Goal: Task Accomplishment & Management: Use online tool/utility

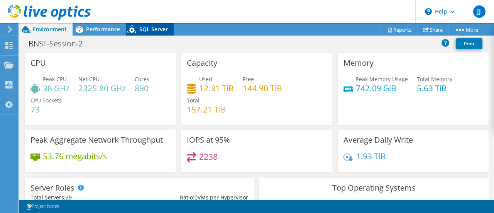
click at [151, 29] on span "SQL Server" at bounding box center [153, 28] width 29 height 7
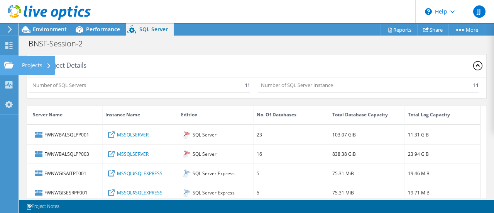
click at [40, 66] on div "Projects" at bounding box center [36, 65] width 37 height 19
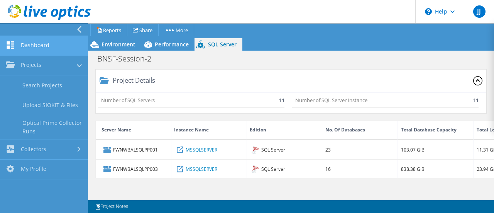
click at [32, 47] on link "Dashboard" at bounding box center [44, 46] width 88 height 20
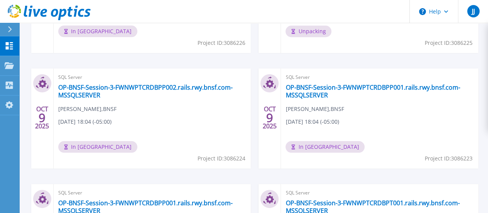
scroll to position [125, 0]
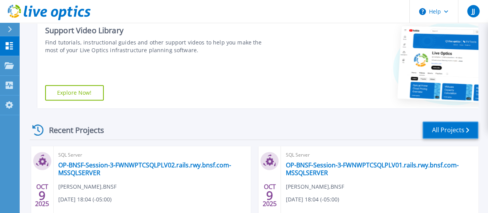
click at [440, 132] on link "All Projects" at bounding box center [451, 129] width 56 height 17
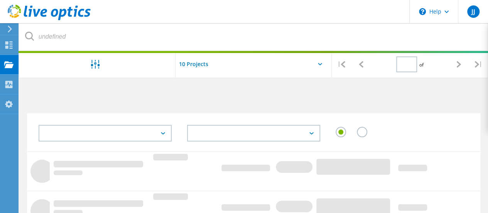
type input "1"
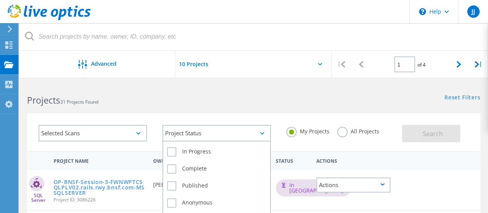
click at [234, 132] on div "Project Status" at bounding box center [217, 133] width 108 height 17
click at [172, 150] on label "In Progress" at bounding box center [216, 151] width 99 height 9
click at [0, 0] on input "In Progress" at bounding box center [0, 0] width 0 height 0
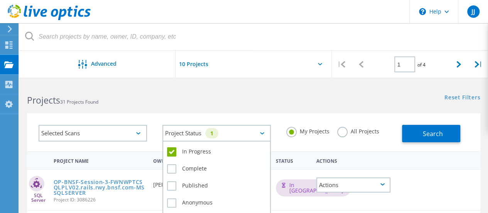
click at [256, 134] on div "Project Status 1" at bounding box center [217, 133] width 108 height 17
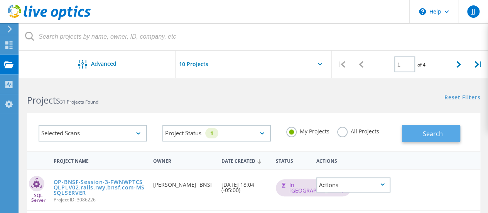
click at [418, 132] on button "Search" at bounding box center [431, 133] width 58 height 17
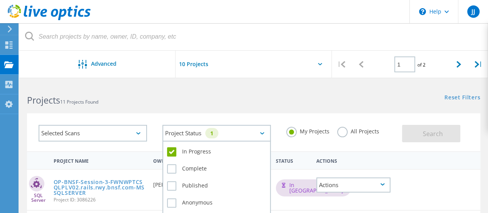
click at [239, 135] on div "Project Status 1" at bounding box center [217, 133] width 108 height 17
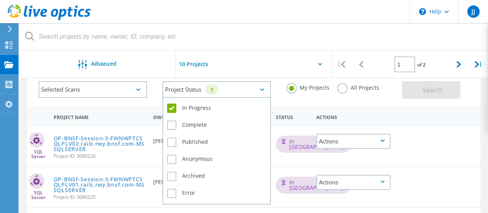
scroll to position [39, 0]
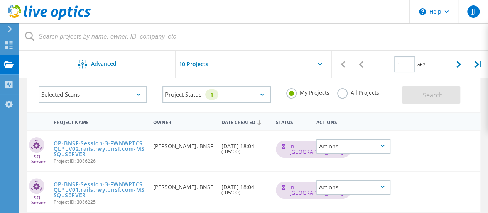
click at [340, 94] on label "All Projects" at bounding box center [358, 91] width 42 height 7
click at [0, 0] on input "All Projects" at bounding box center [0, 0] width 0 height 0
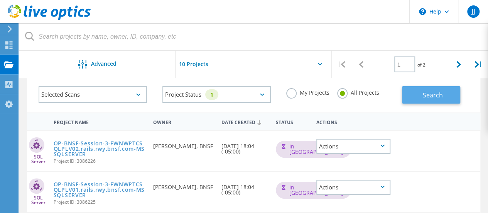
click at [420, 97] on button "Search" at bounding box center [431, 94] width 58 height 17
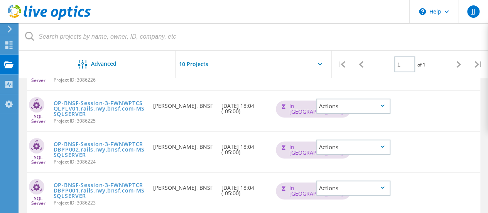
scroll to position [0, 0]
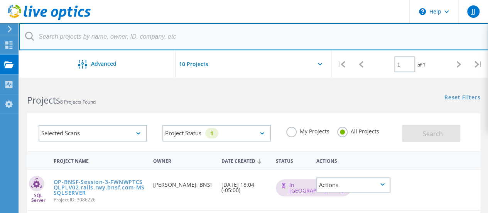
click at [98, 37] on input "text" at bounding box center [253, 36] width 469 height 27
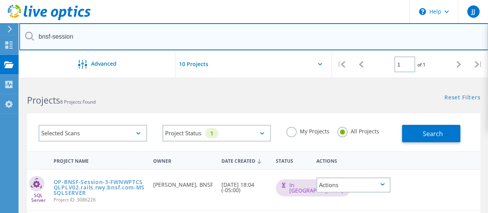
type input "bnsf-session"
